Goal: Task Accomplishment & Management: Use online tool/utility

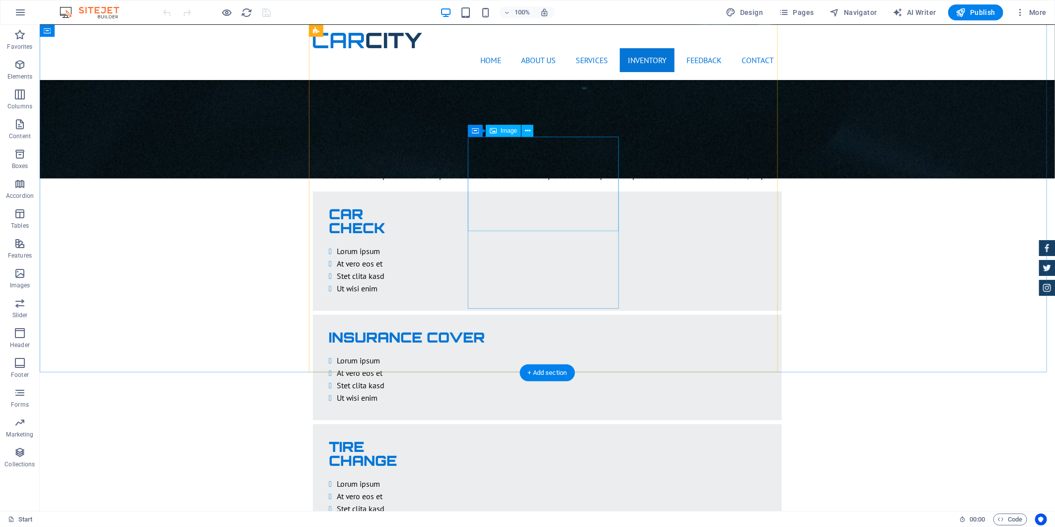
scroll to position [1656, 0]
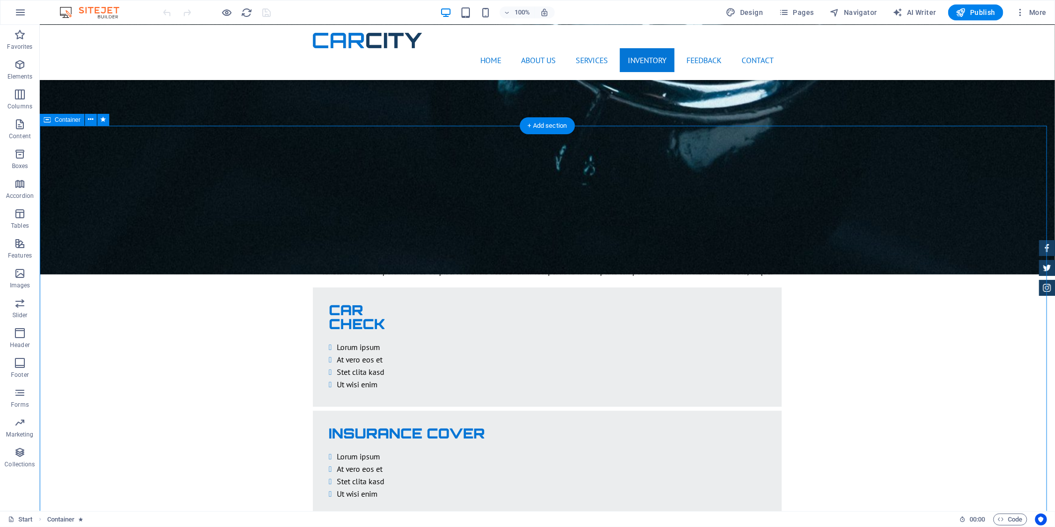
drag, startPoint x: 876, startPoint y: 358, endPoint x: 693, endPoint y: 358, distance: 182.8
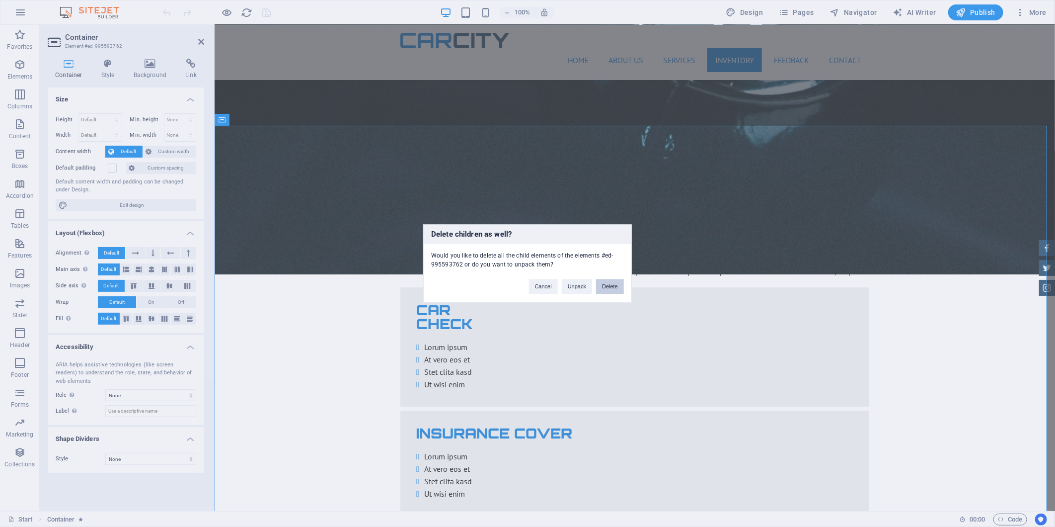
click at [609, 291] on button "Delete" at bounding box center [610, 286] width 28 height 15
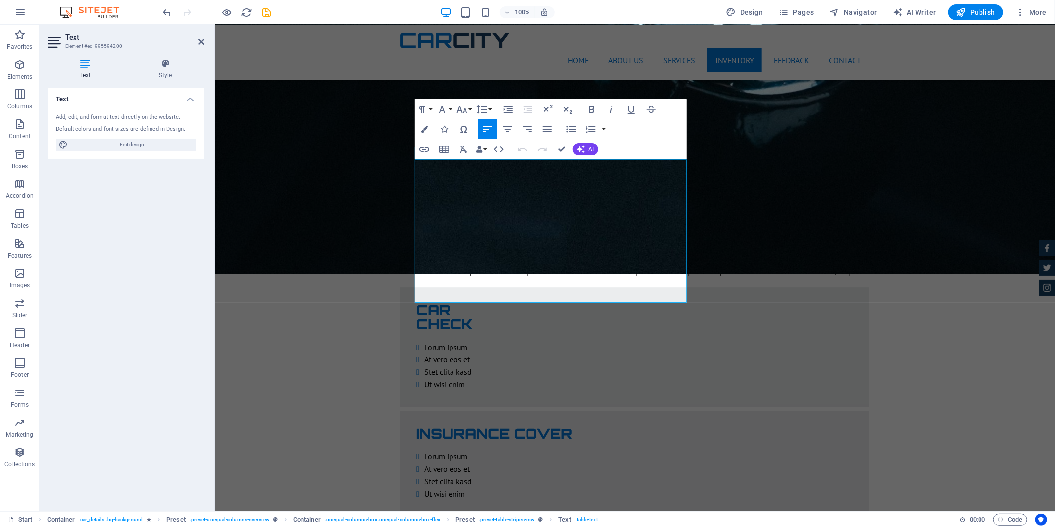
drag, startPoint x: 810, startPoint y: 277, endPoint x: 723, endPoint y: 321, distance: 97.1
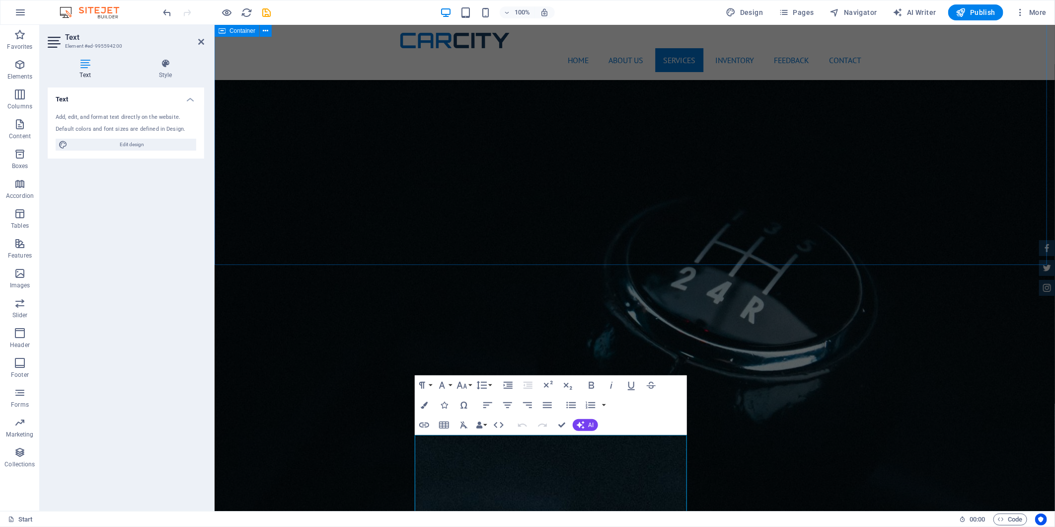
scroll to position [1379, 0]
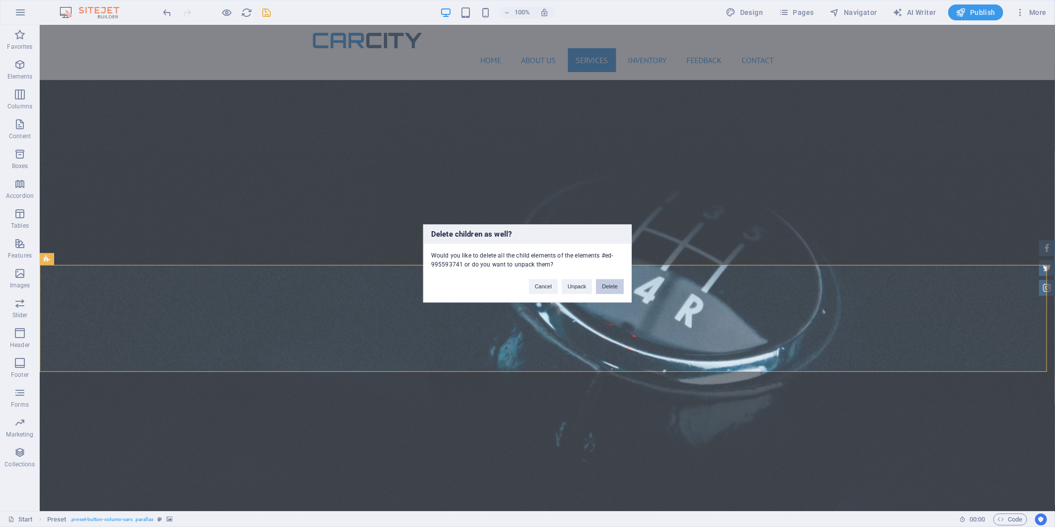
click at [617, 286] on button "Delete" at bounding box center [610, 286] width 28 height 15
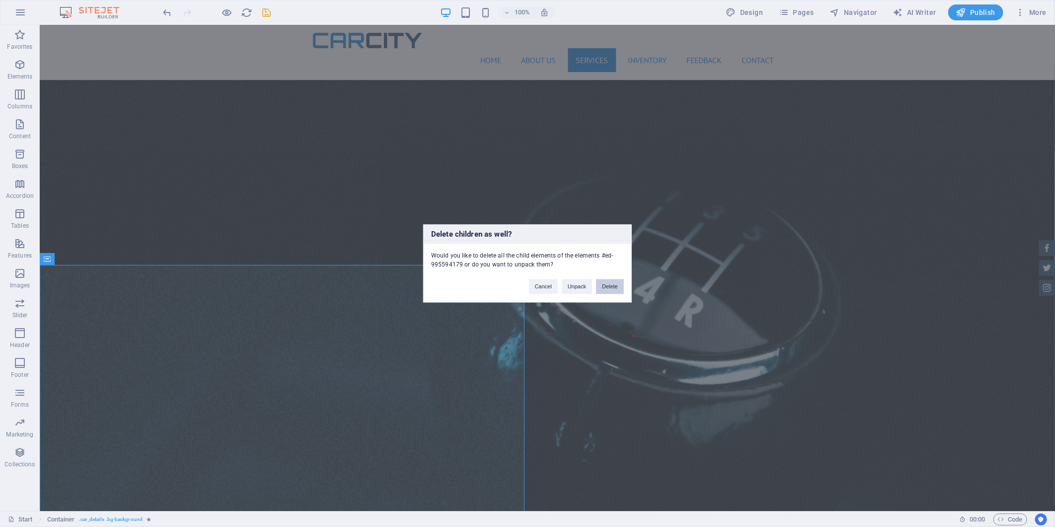
click at [611, 292] on button "Delete" at bounding box center [610, 286] width 28 height 15
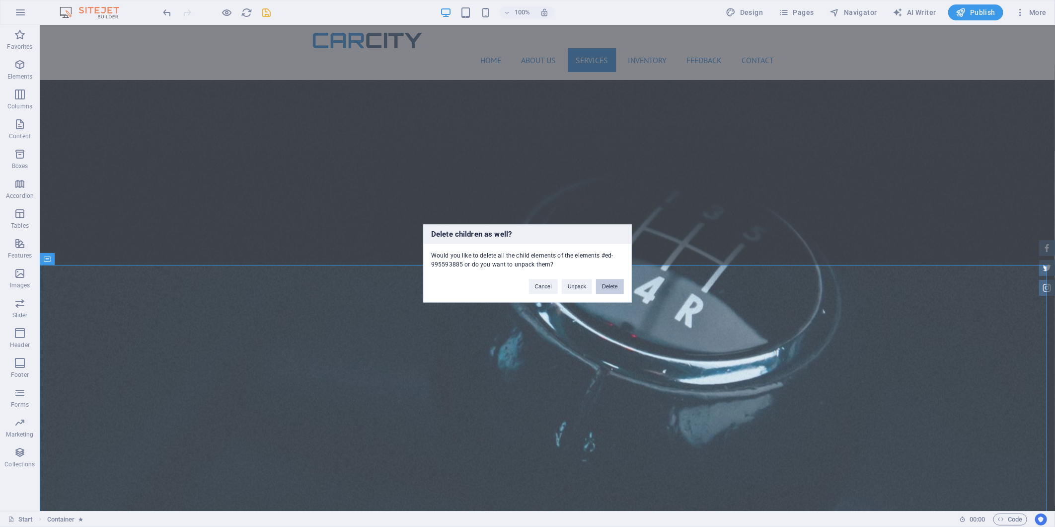
click at [614, 286] on button "Delete" at bounding box center [610, 286] width 28 height 15
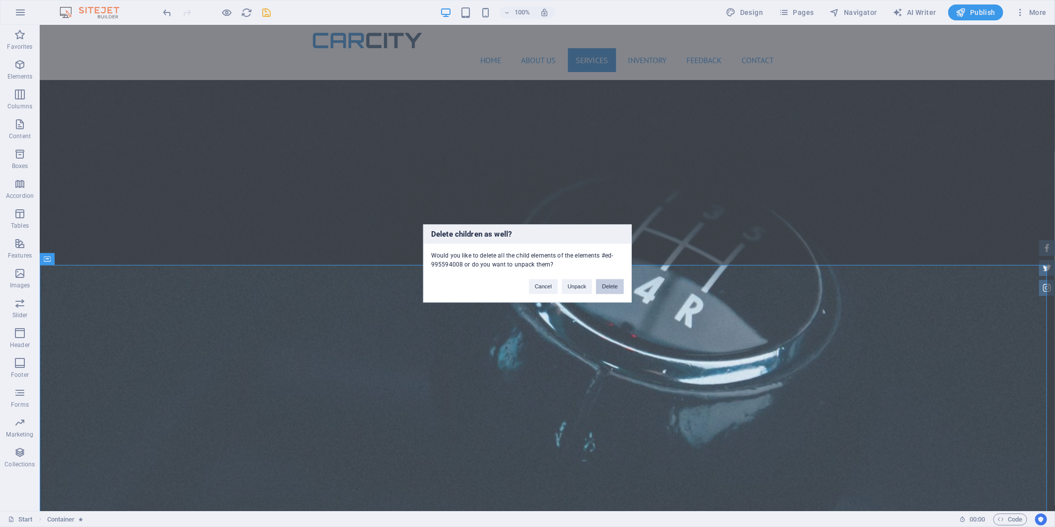
click at [608, 286] on button "Delete" at bounding box center [610, 286] width 28 height 15
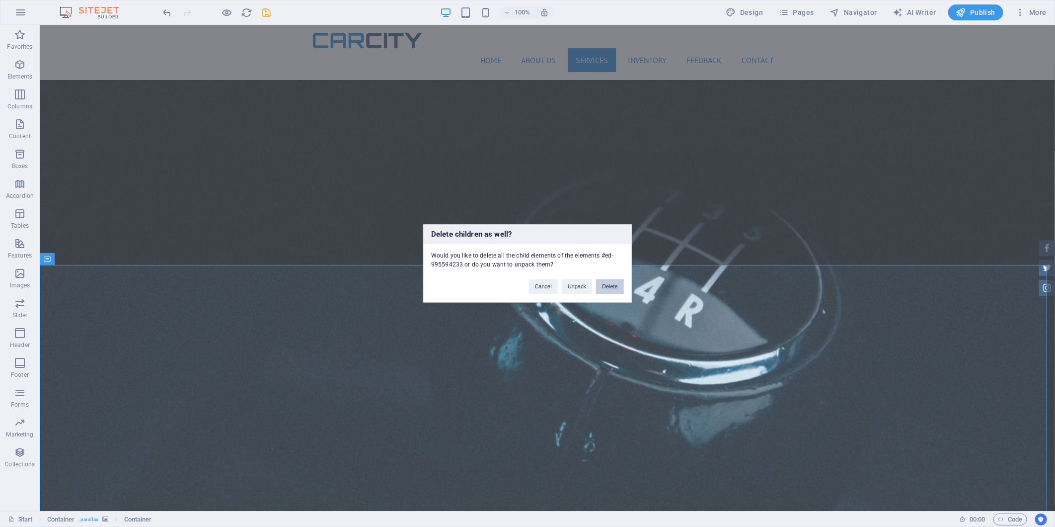
click at [621, 286] on button "Delete" at bounding box center [610, 286] width 28 height 15
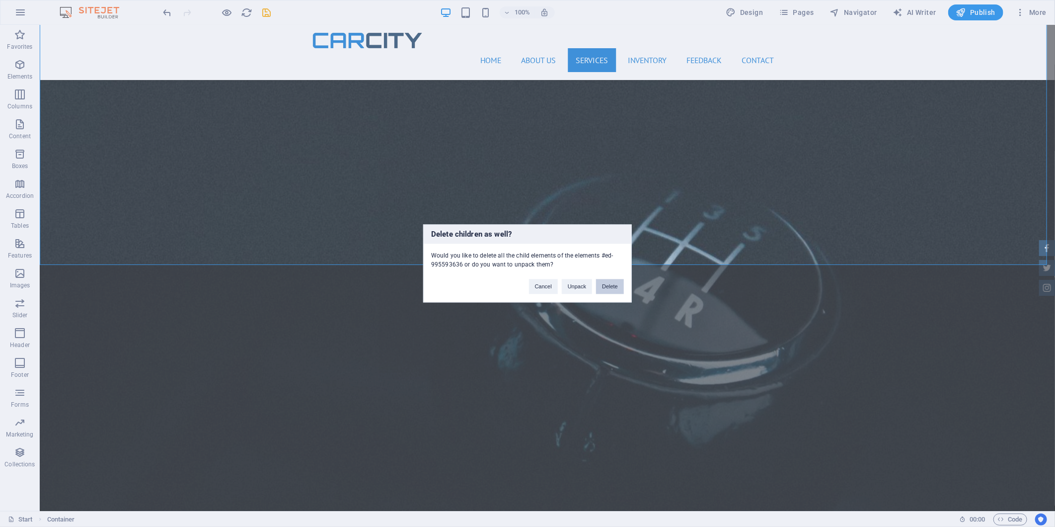
click at [608, 283] on button "Delete" at bounding box center [610, 286] width 28 height 15
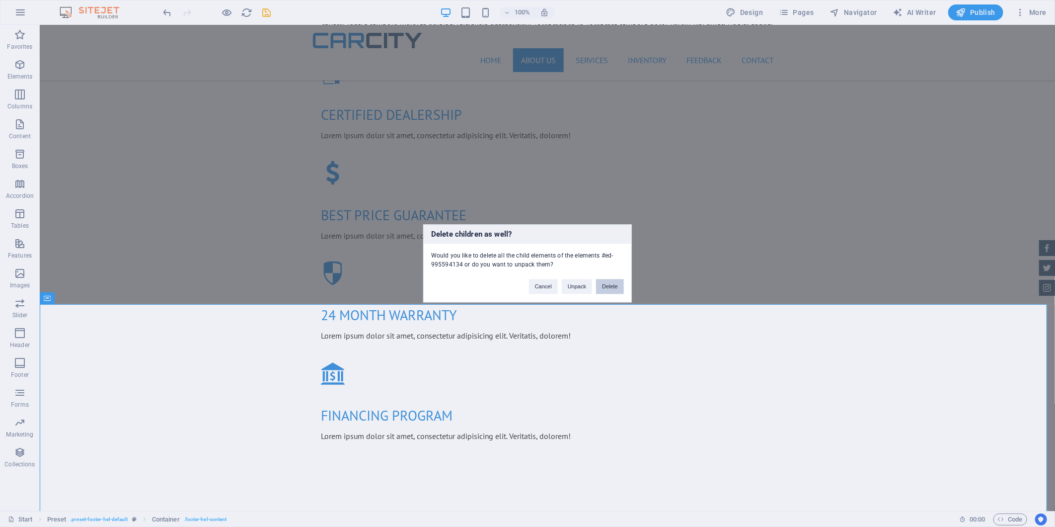
drag, startPoint x: 617, startPoint y: 286, endPoint x: 587, endPoint y: 270, distance: 34.2
click at [617, 286] on button "Delete" at bounding box center [610, 286] width 28 height 15
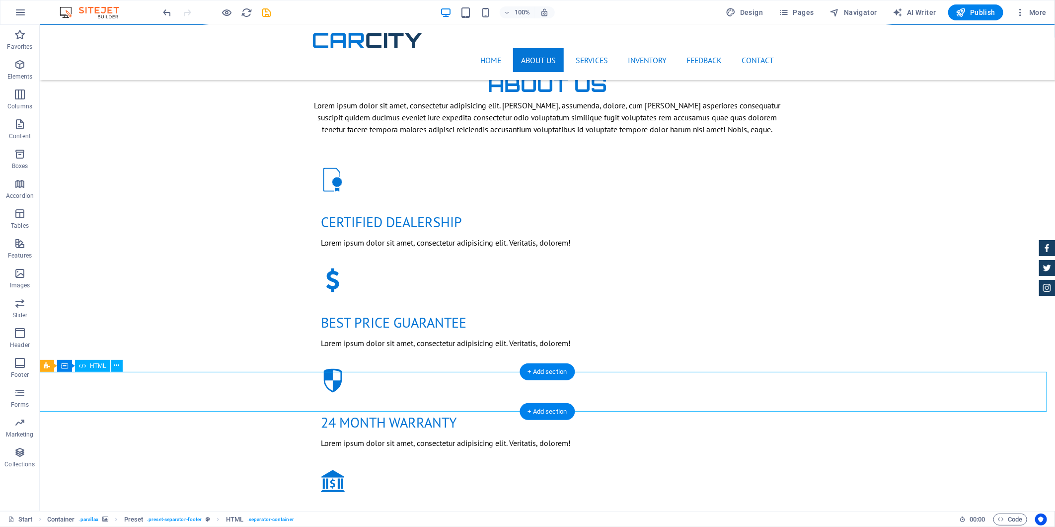
scroll to position [853, 0]
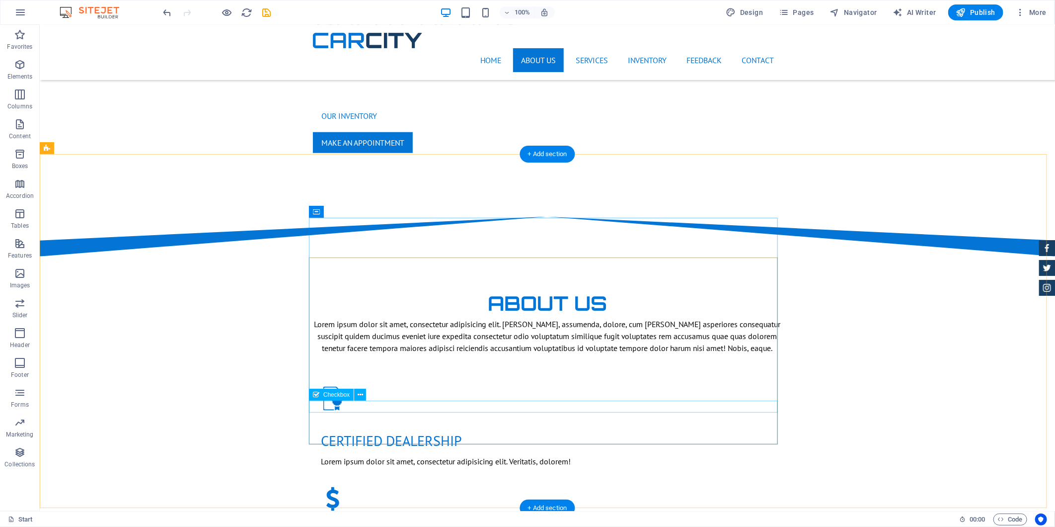
scroll to position [533, 0]
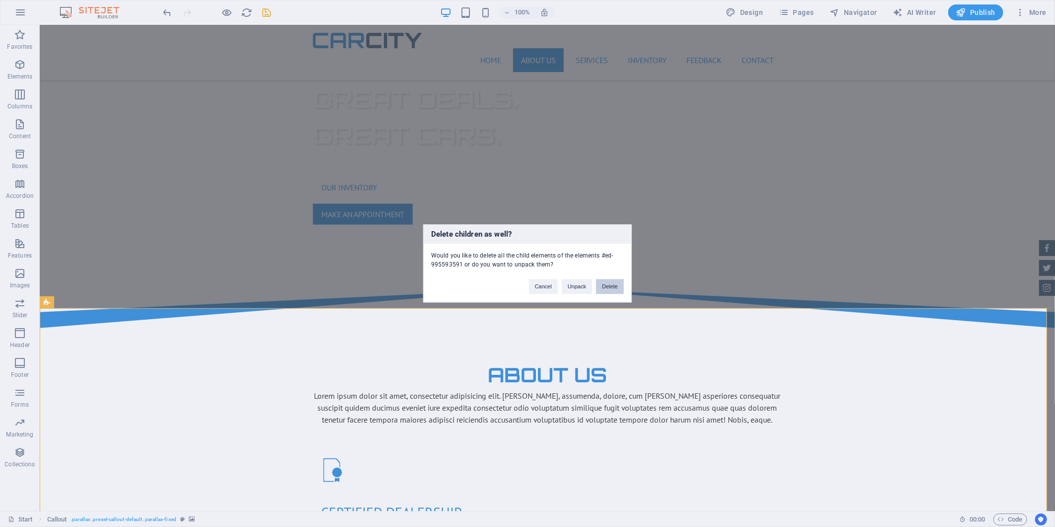
click at [606, 285] on button "Delete" at bounding box center [610, 286] width 28 height 15
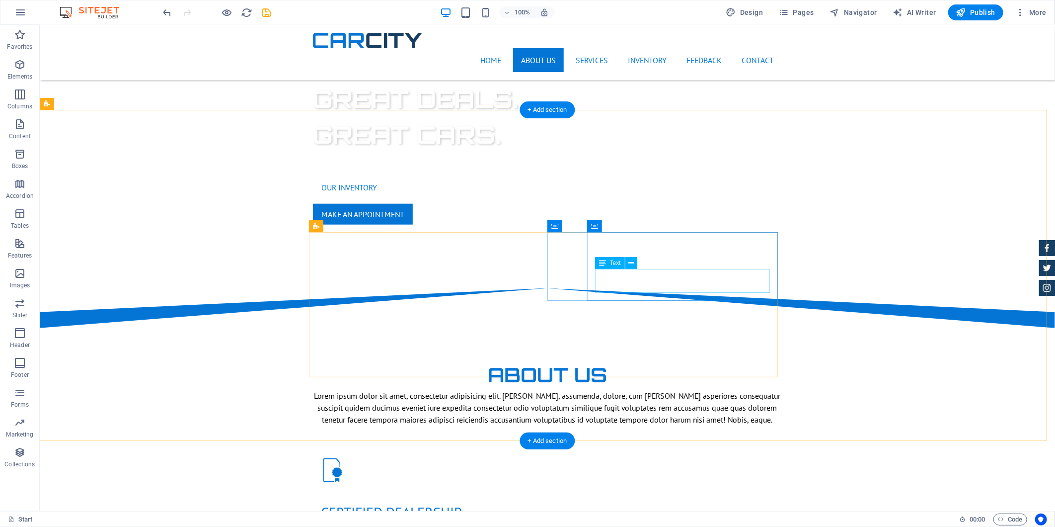
scroll to position [400, 0]
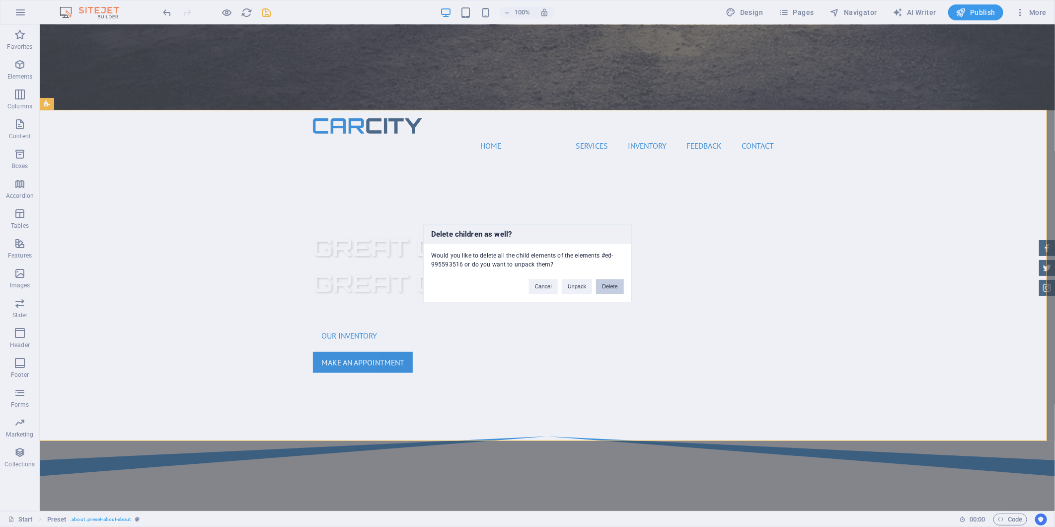
click at [600, 281] on button "Delete" at bounding box center [610, 286] width 28 height 15
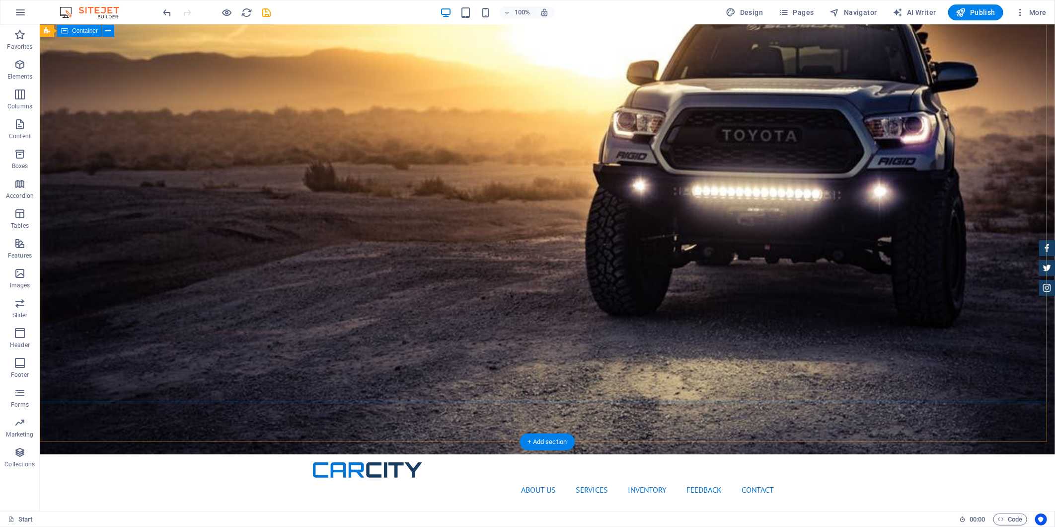
scroll to position [70, 0]
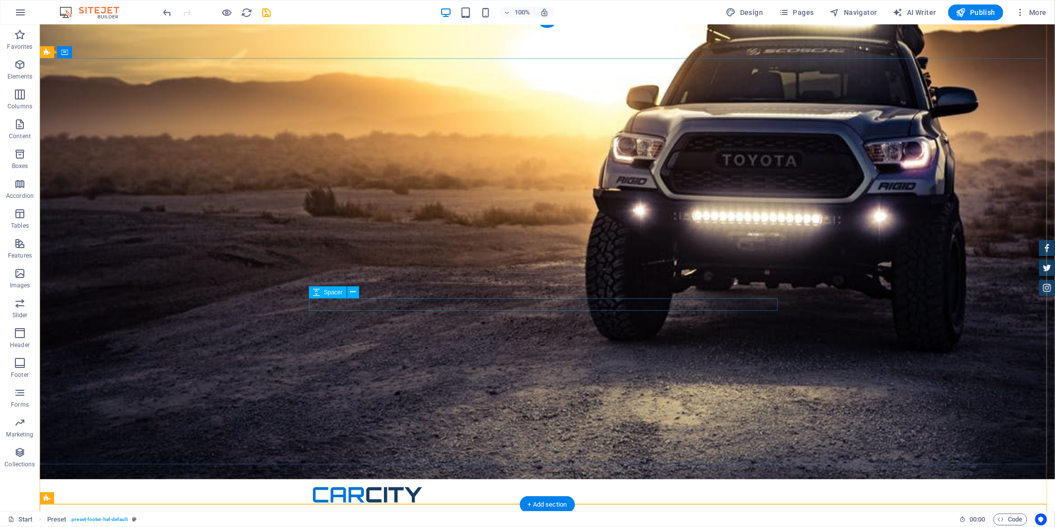
scroll to position [0, 0]
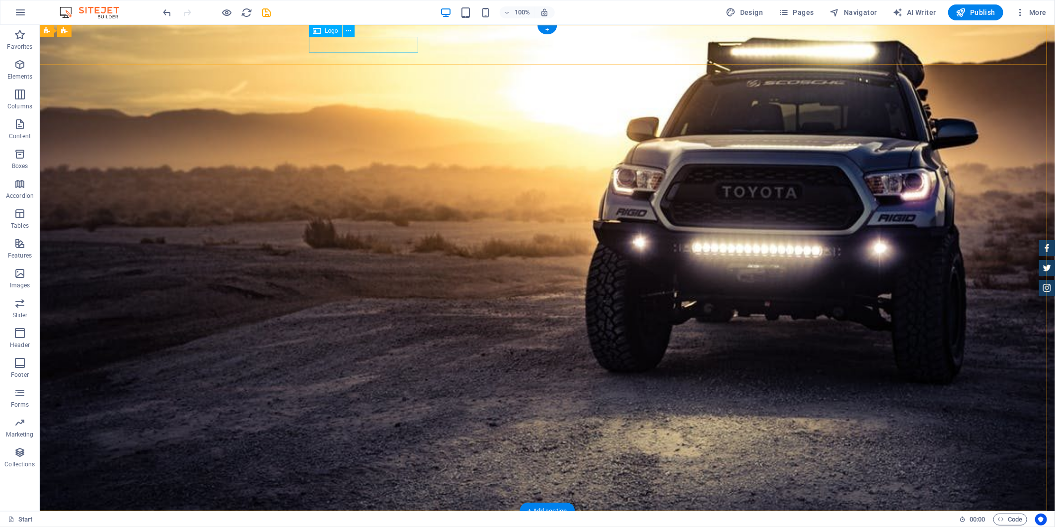
click at [365, 518] on div at bounding box center [546, 525] width 469 height 15
click at [606, 518] on nav "Home About us Services Inventory Feedback Contact" at bounding box center [546, 530] width 469 height 24
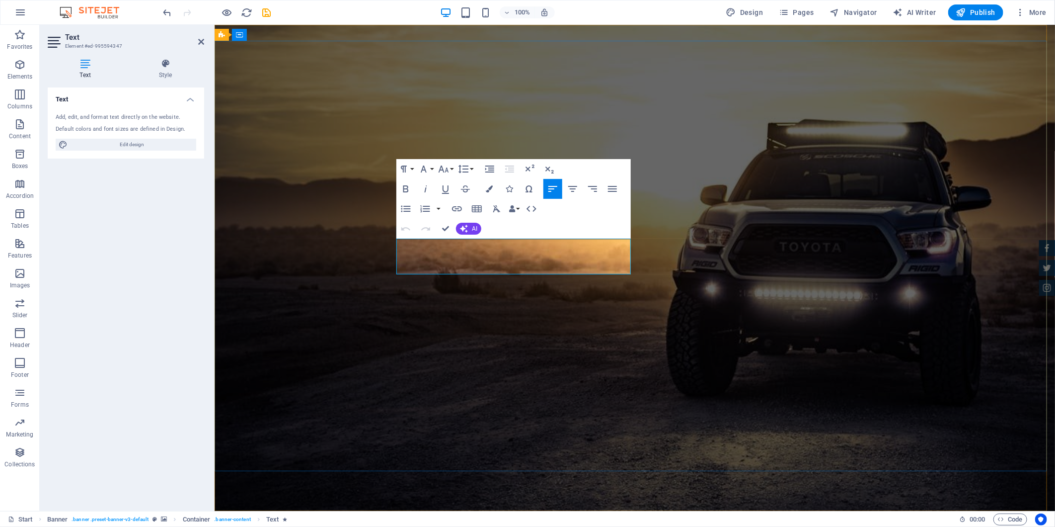
drag, startPoint x: 410, startPoint y: 271, endPoint x: 395, endPoint y: 241, distance: 33.8
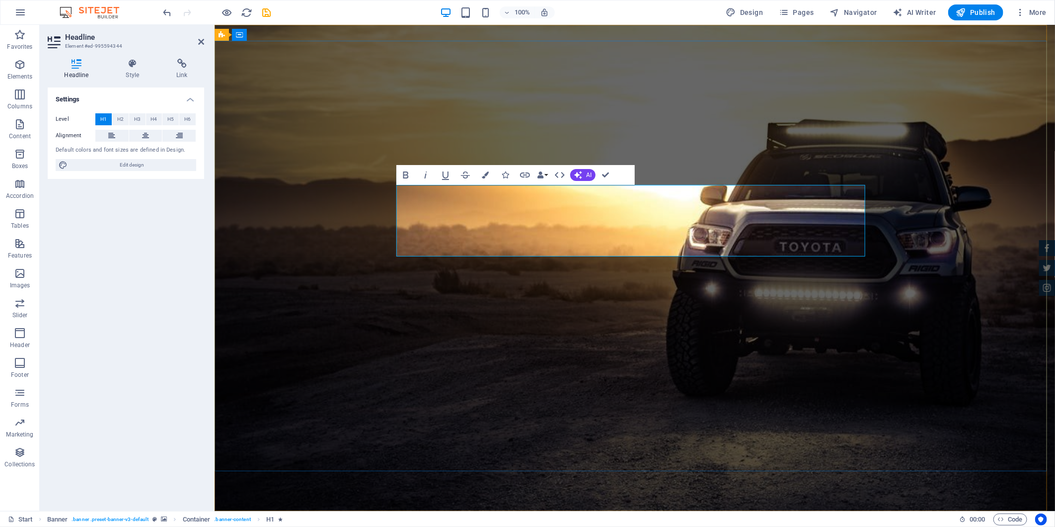
drag, startPoint x: 596, startPoint y: 204, endPoint x: 403, endPoint y: 204, distance: 192.2
drag, startPoint x: 576, startPoint y: 240, endPoint x: 406, endPoint y: 240, distance: 169.9
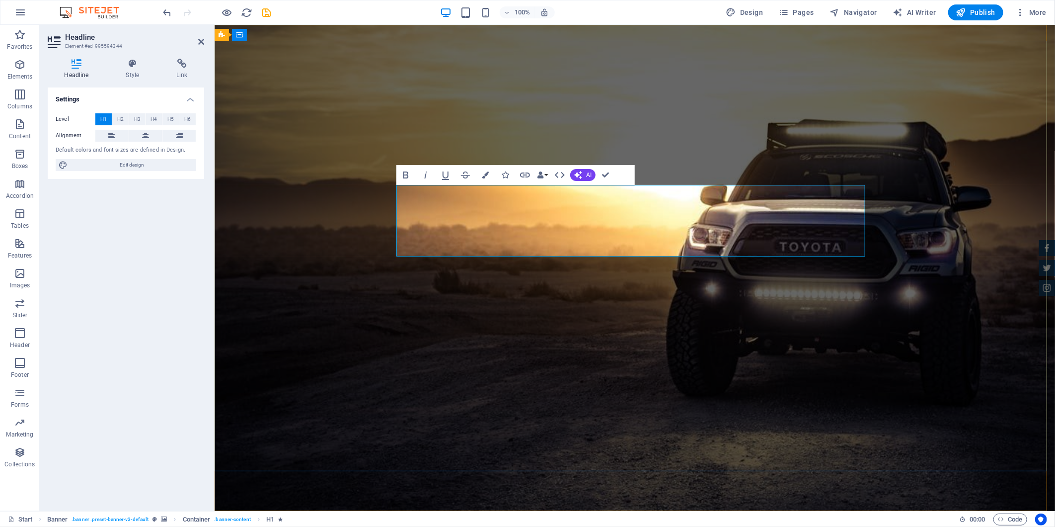
drag, startPoint x: 589, startPoint y: 242, endPoint x: 386, endPoint y: 242, distance: 202.7
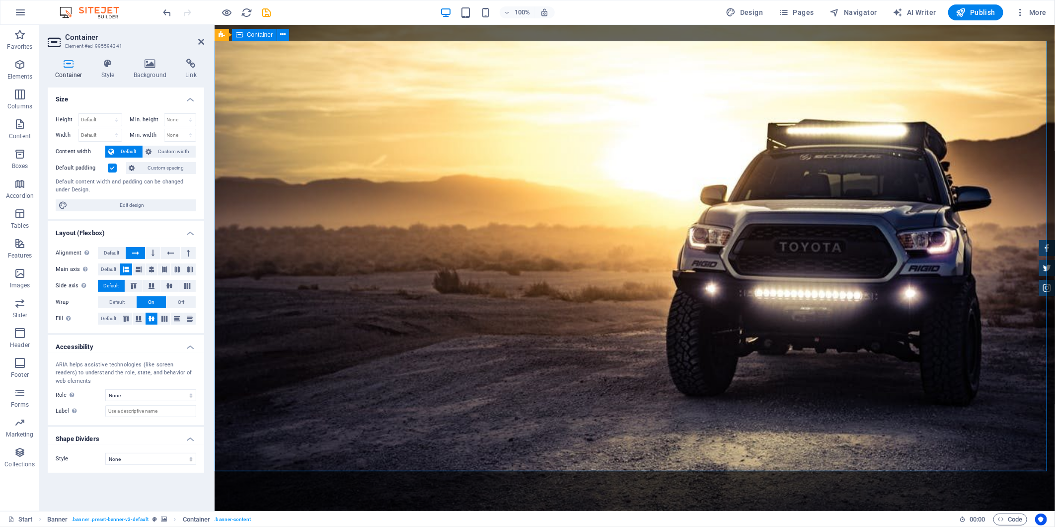
click at [143, 64] on icon at bounding box center [150, 64] width 48 height 10
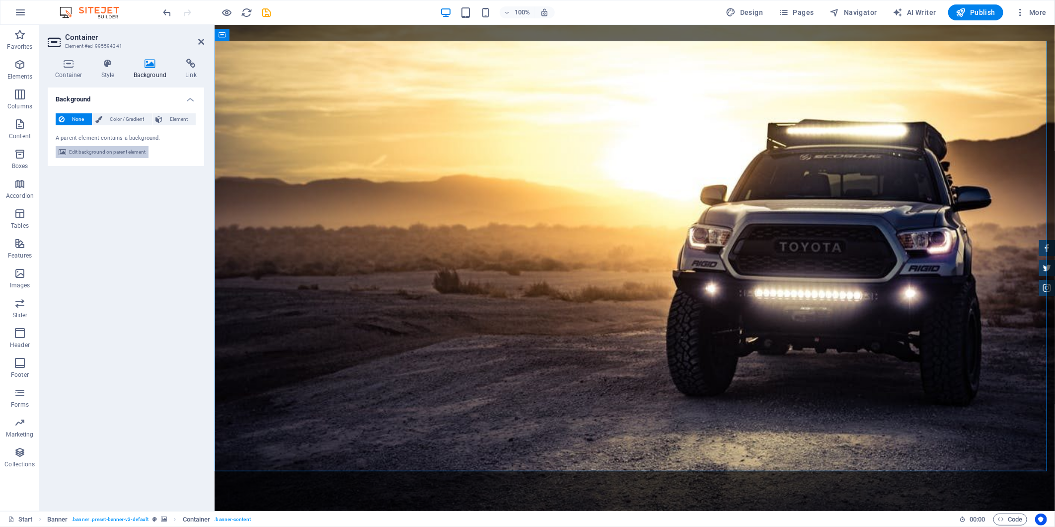
click at [121, 150] on span "Edit background on parent element" at bounding box center [107, 152] width 76 height 12
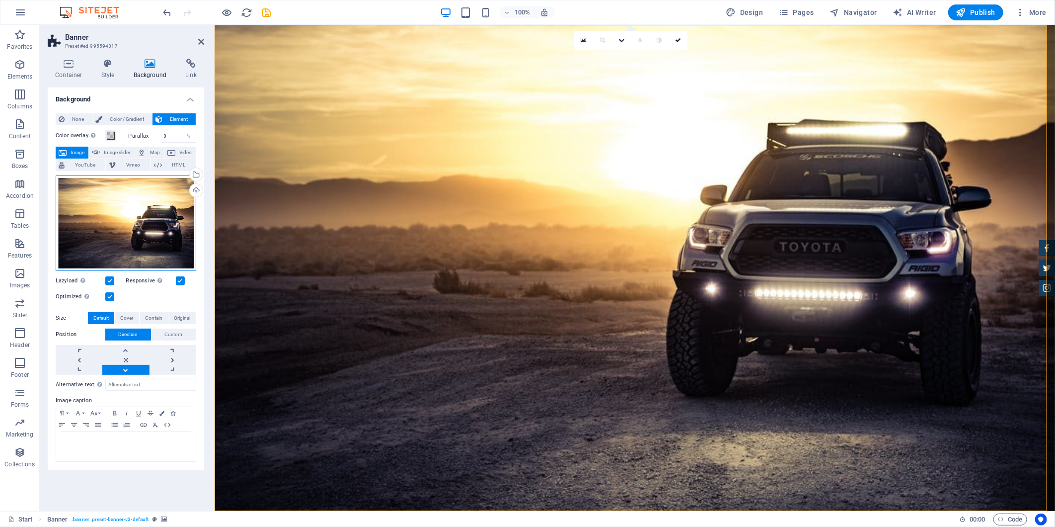
click at [169, 192] on div "Drag files here, click to choose files or select files from Files or our free s…" at bounding box center [126, 222] width 141 height 95
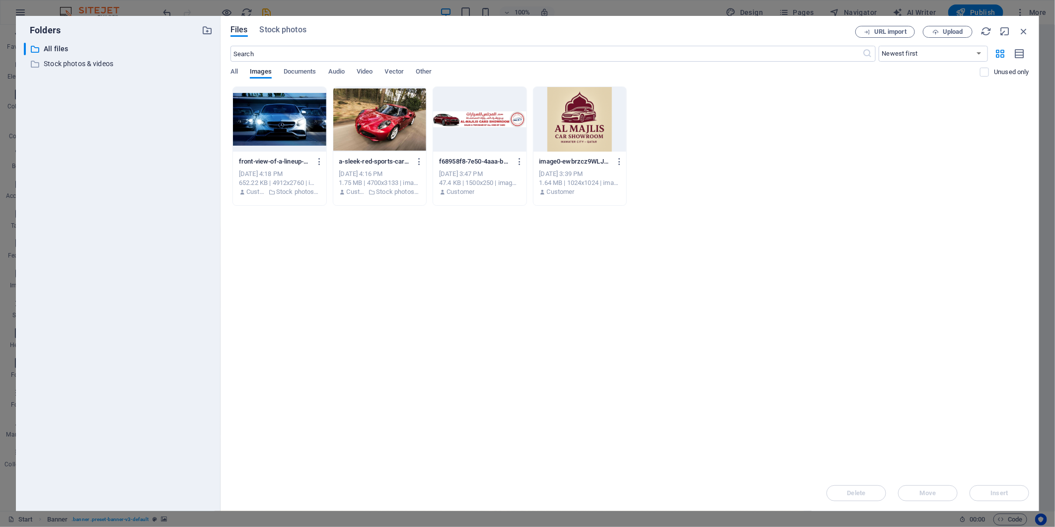
click at [368, 127] on div at bounding box center [379, 119] width 93 height 65
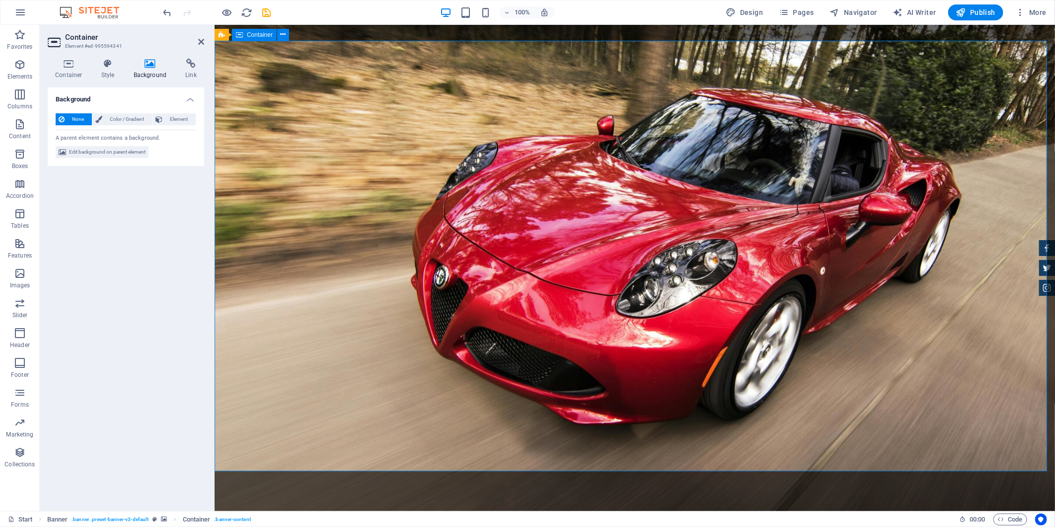
click at [480, 510] on div "Menu" at bounding box center [634, 518] width 840 height 16
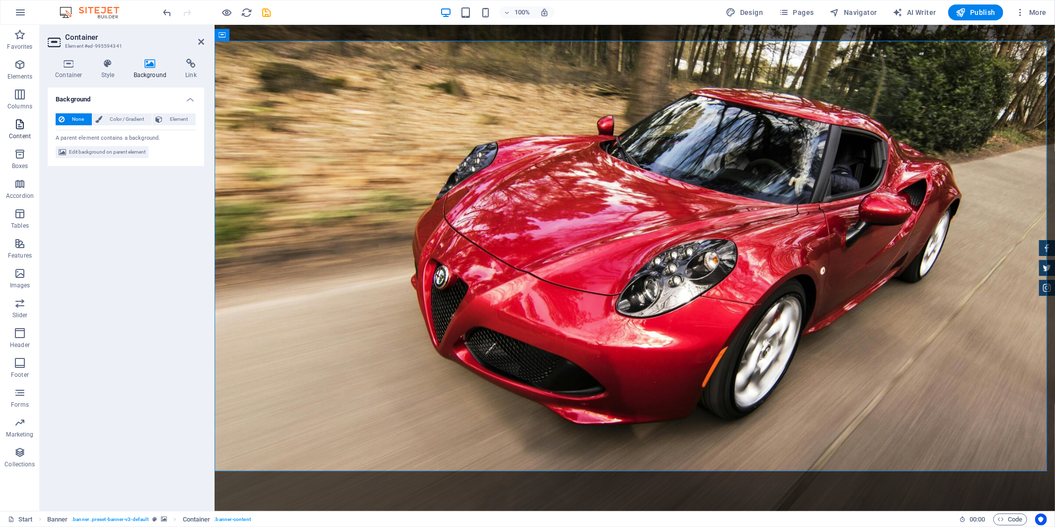
click at [23, 133] on p "Content" at bounding box center [20, 136] width 22 height 8
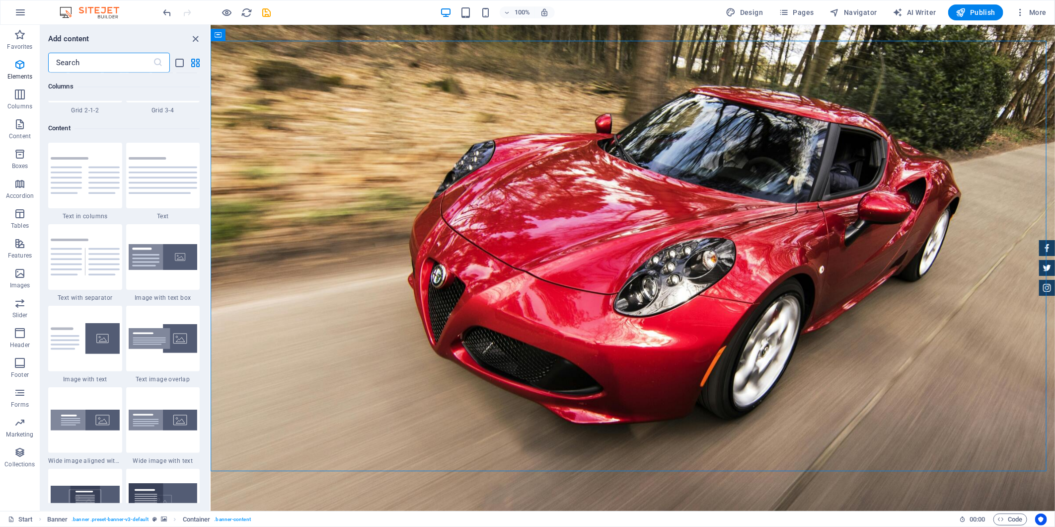
scroll to position [1737, 0]
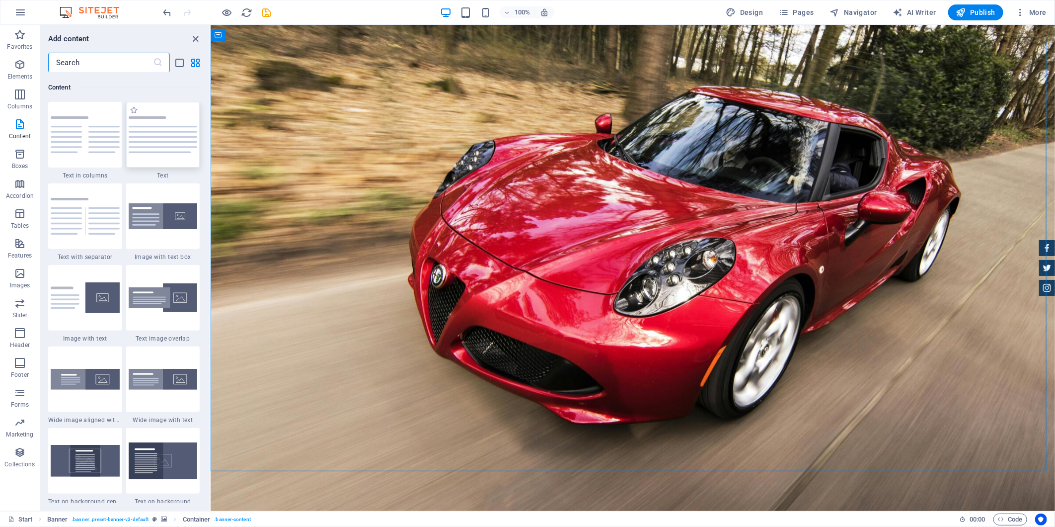
click at [147, 132] on img at bounding box center [163, 134] width 69 height 37
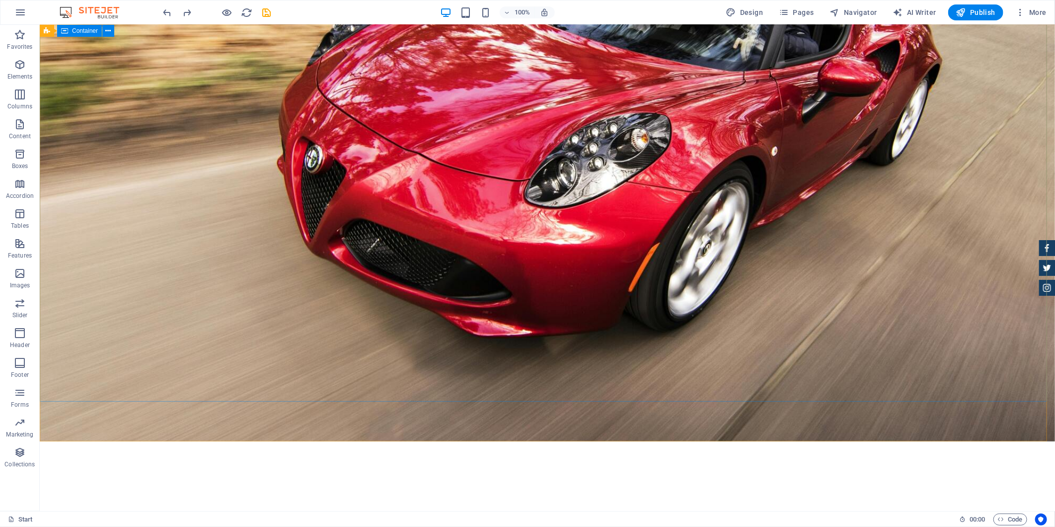
scroll to position [0, 0]
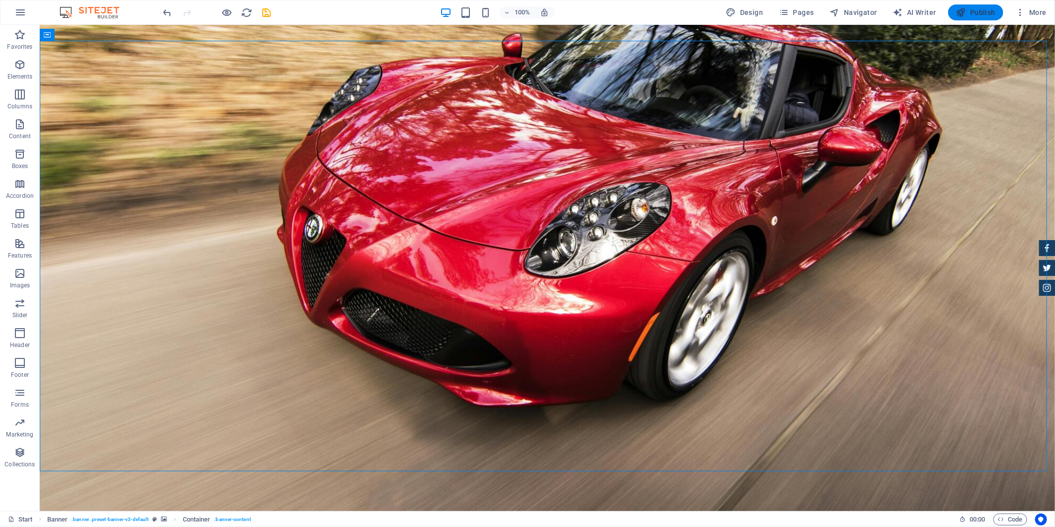
click at [981, 15] on span "Publish" at bounding box center [975, 12] width 39 height 10
